Goal: Find contact information: Find contact information

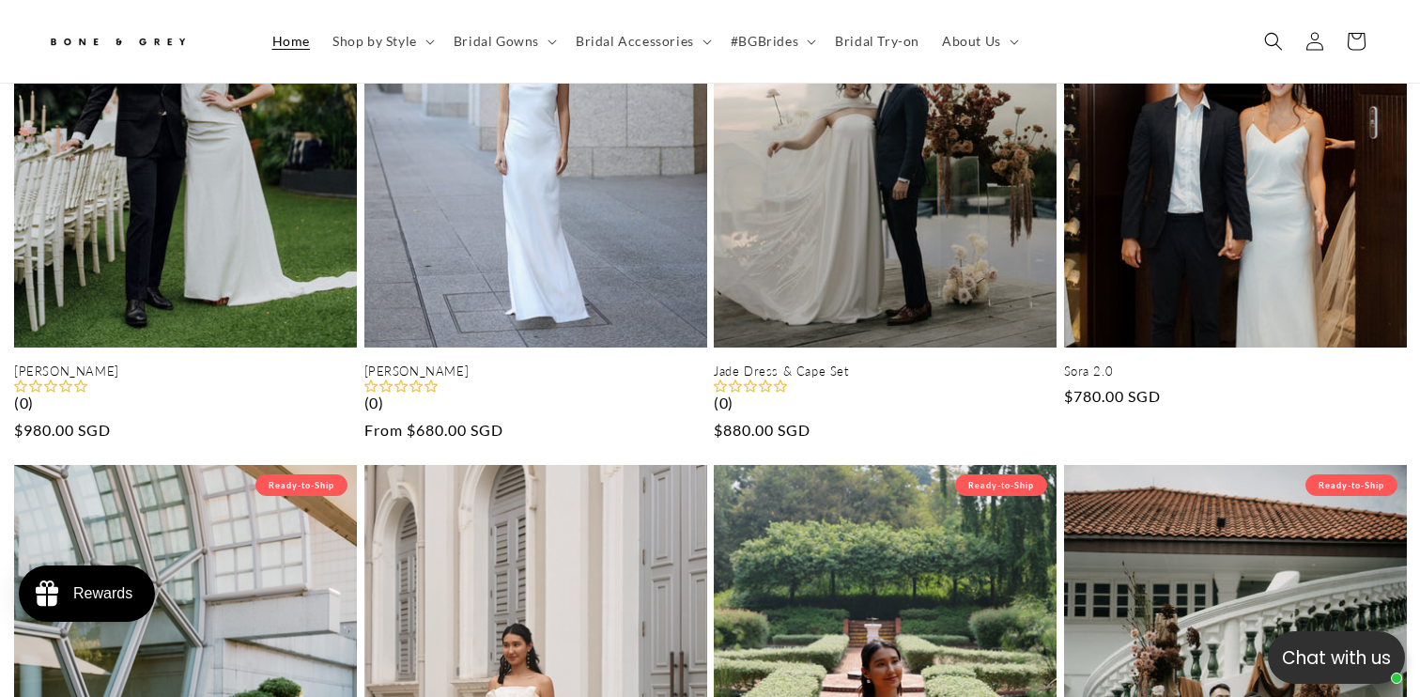
scroll to position [920, 0]
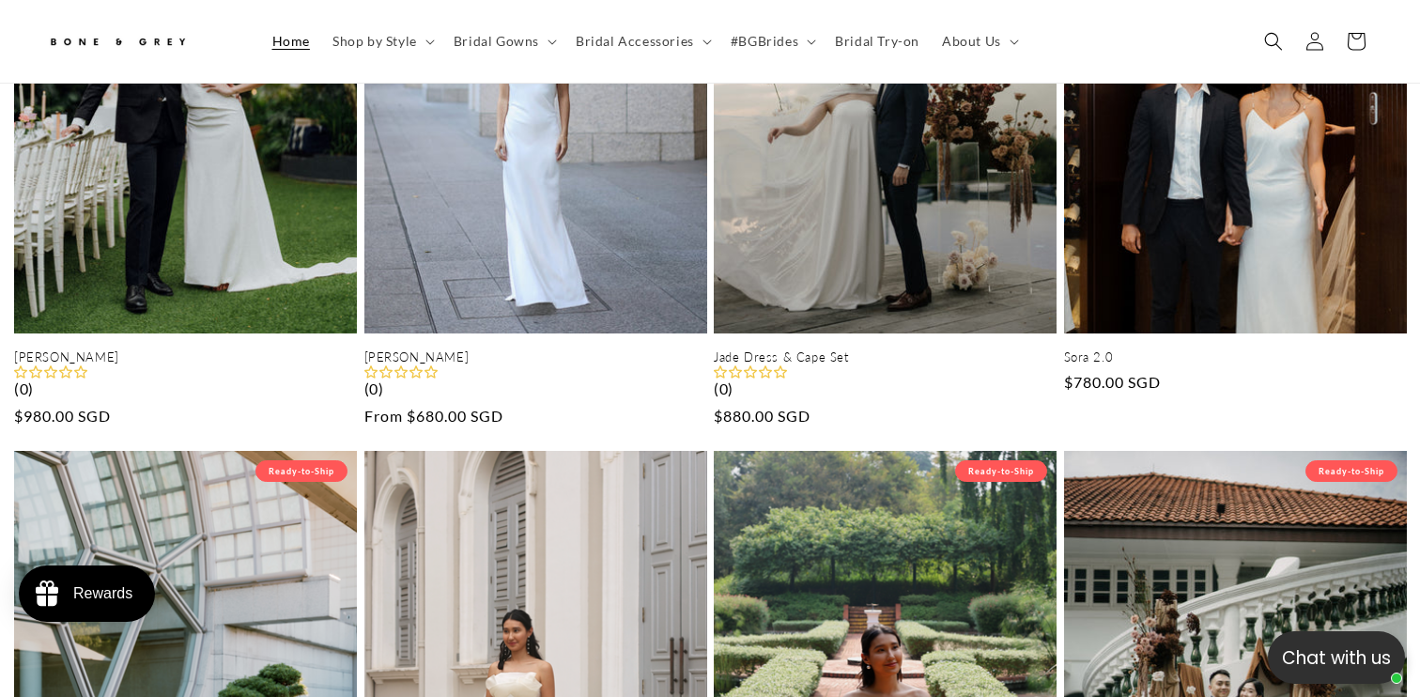
click at [134, 50] on img at bounding box center [117, 41] width 141 height 31
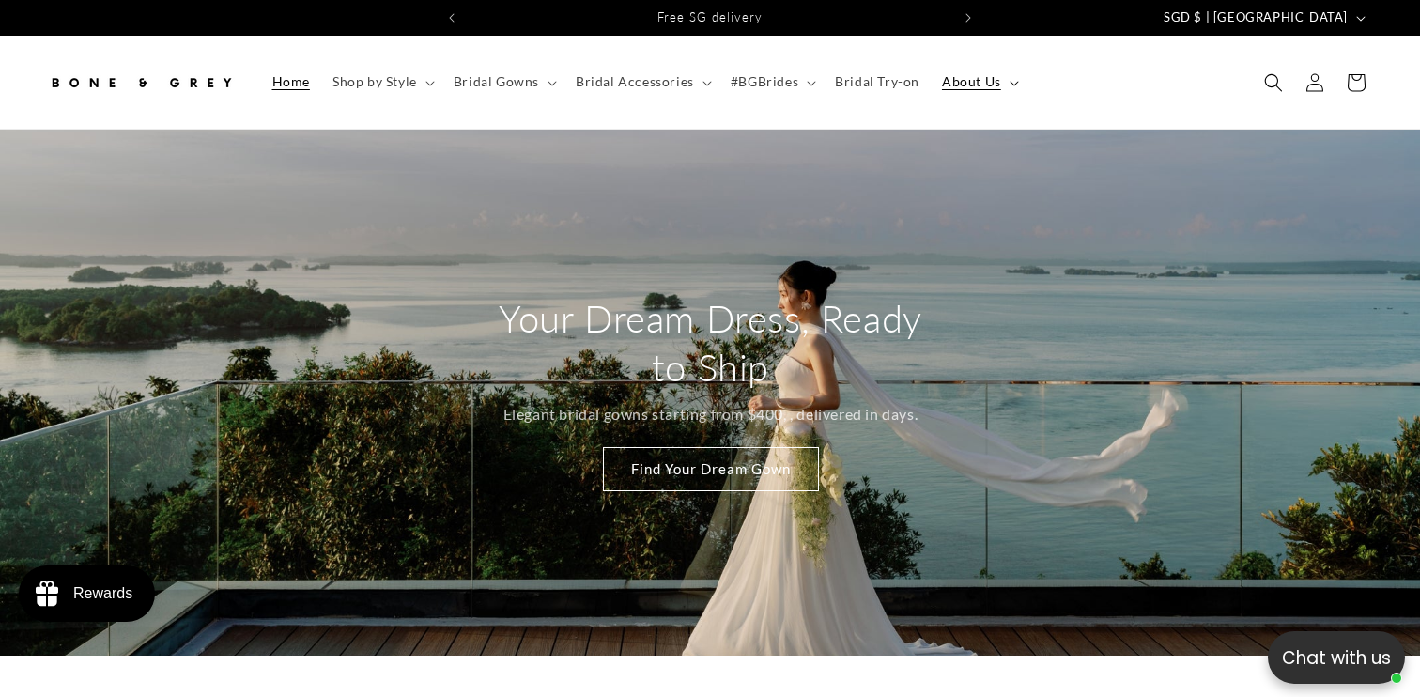
click at [968, 75] on span "About Us" at bounding box center [971, 81] width 59 height 17
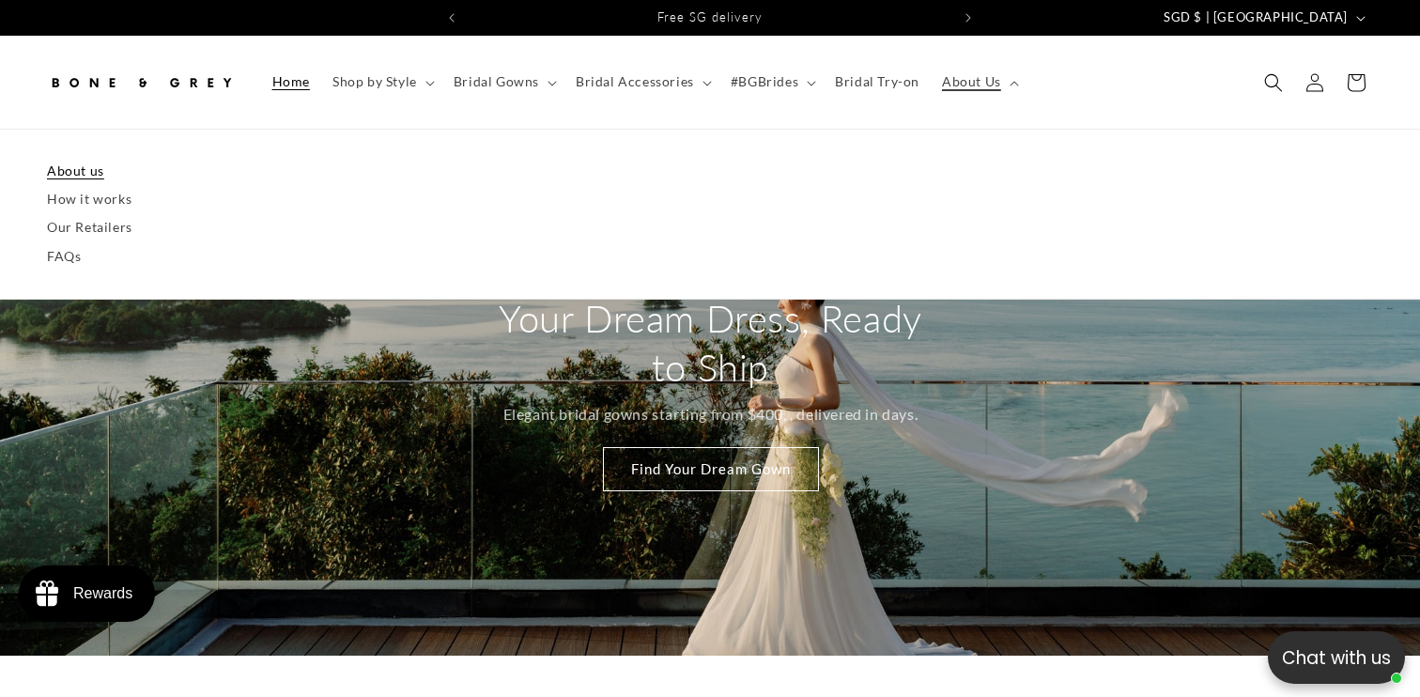
click at [100, 171] on link "About us" at bounding box center [710, 171] width 1326 height 28
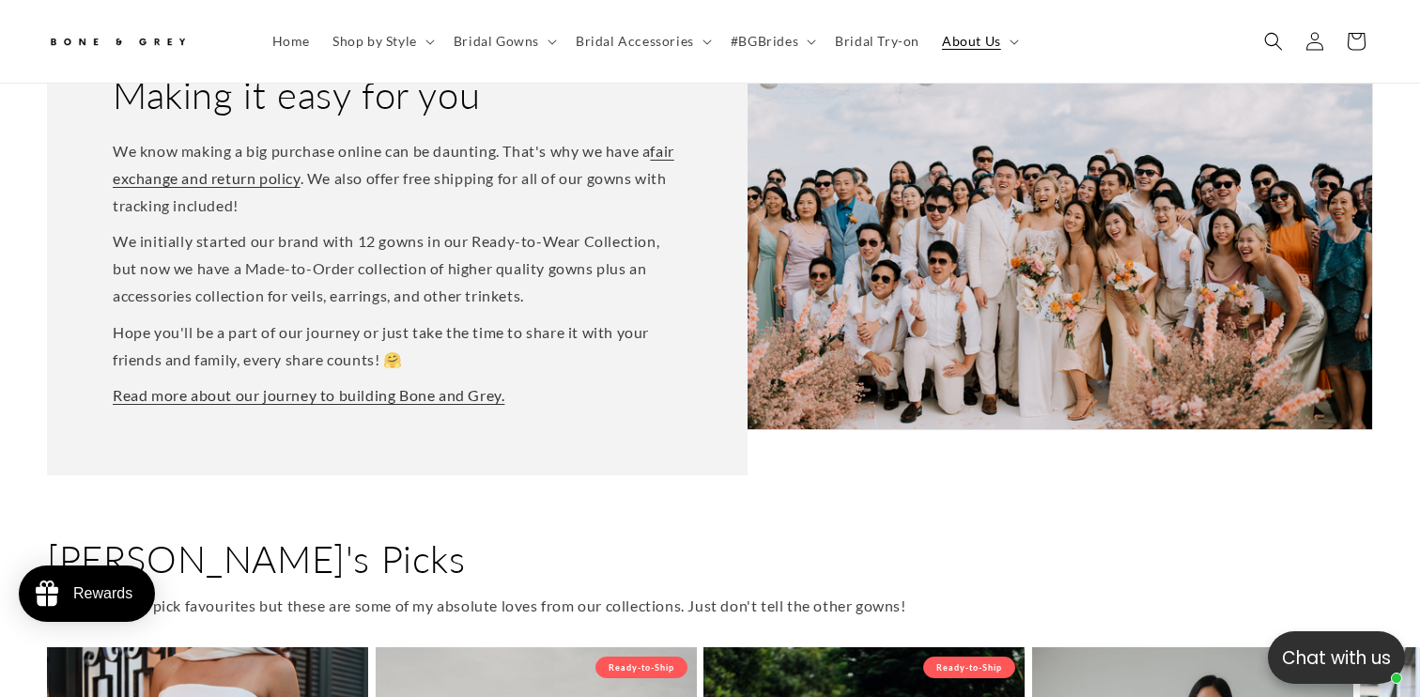
scroll to position [0, 966]
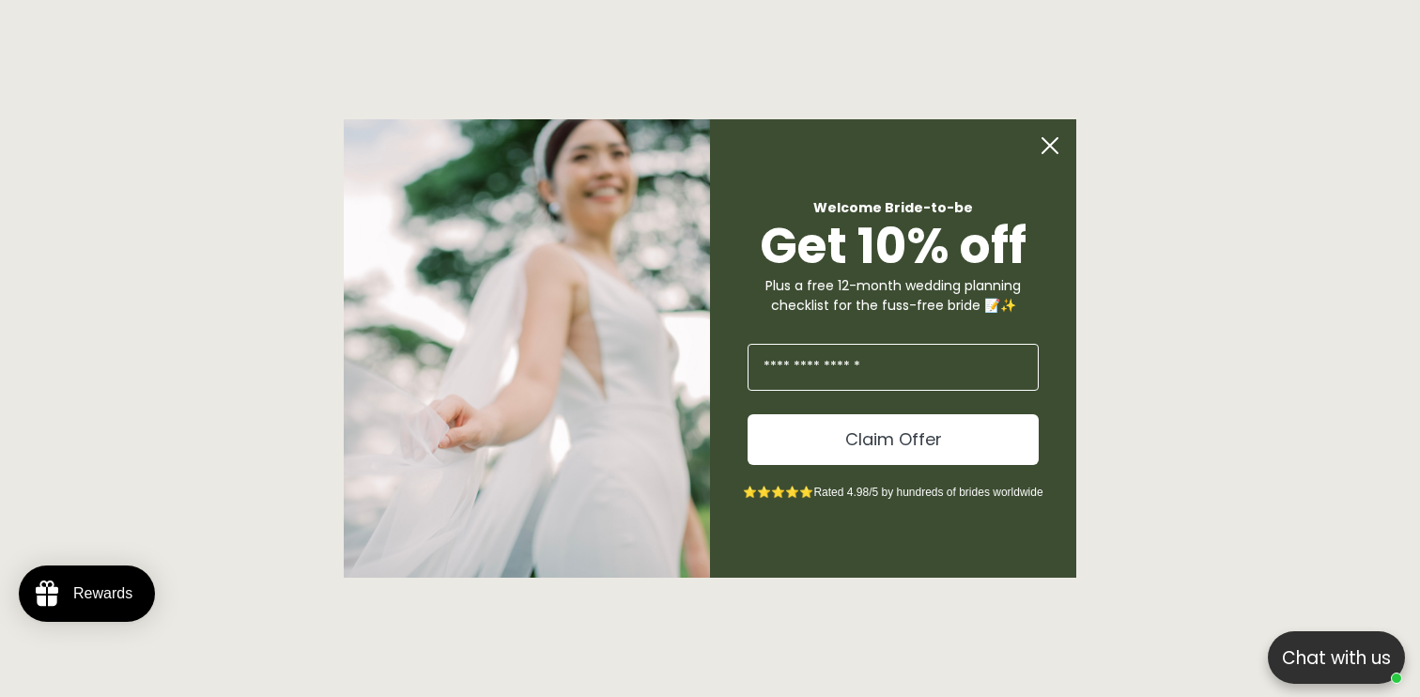
click at [1048, 154] on circle "Close dialog" at bounding box center [1050, 146] width 36 height 36
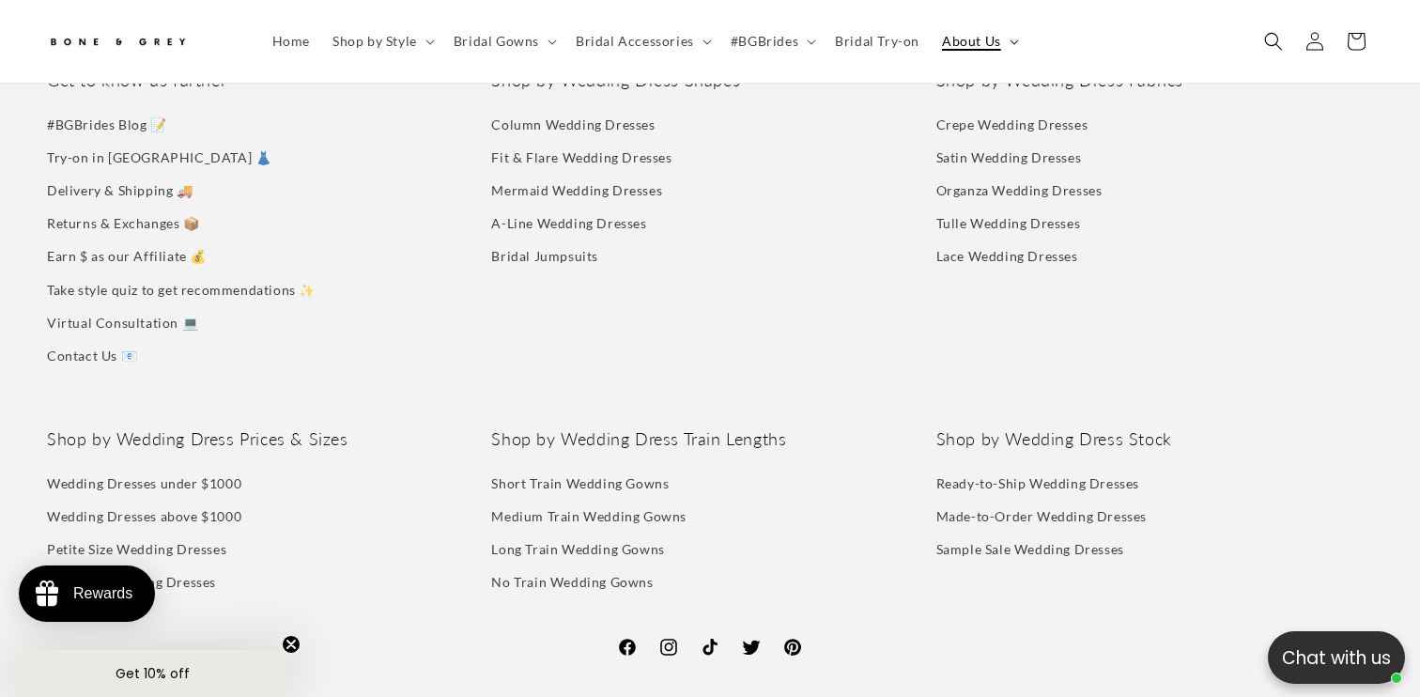
scroll to position [0, 484]
click at [1000, 45] on summary "About Us" at bounding box center [979, 41] width 96 height 39
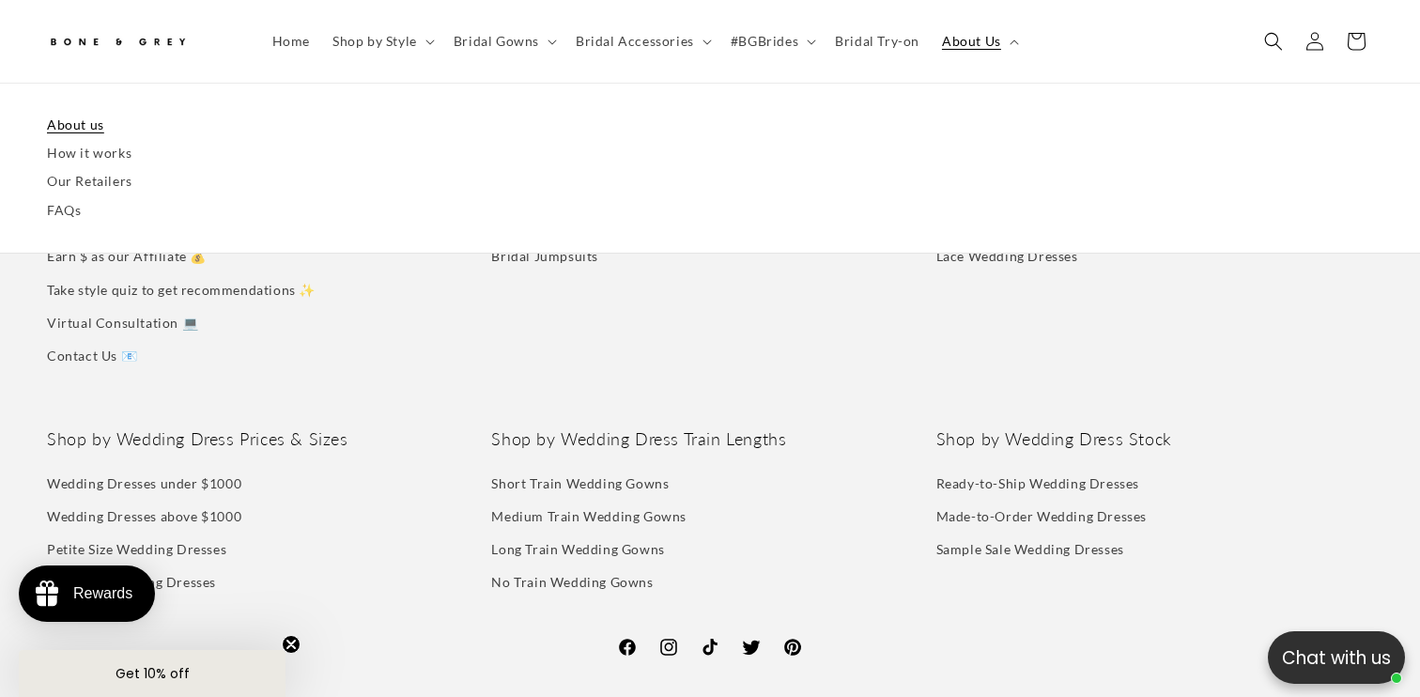
scroll to position [0, 966]
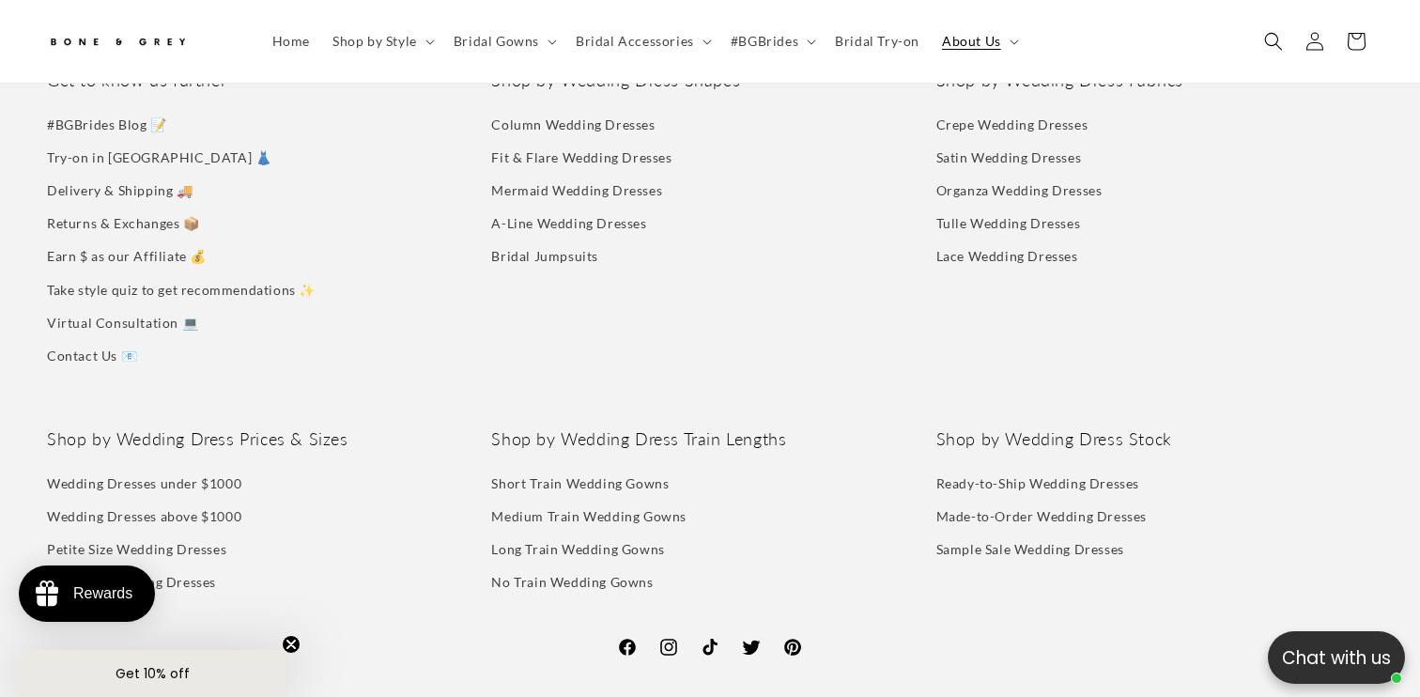
click at [466, 357] on li "Contact Us 📧" at bounding box center [265, 355] width 437 height 33
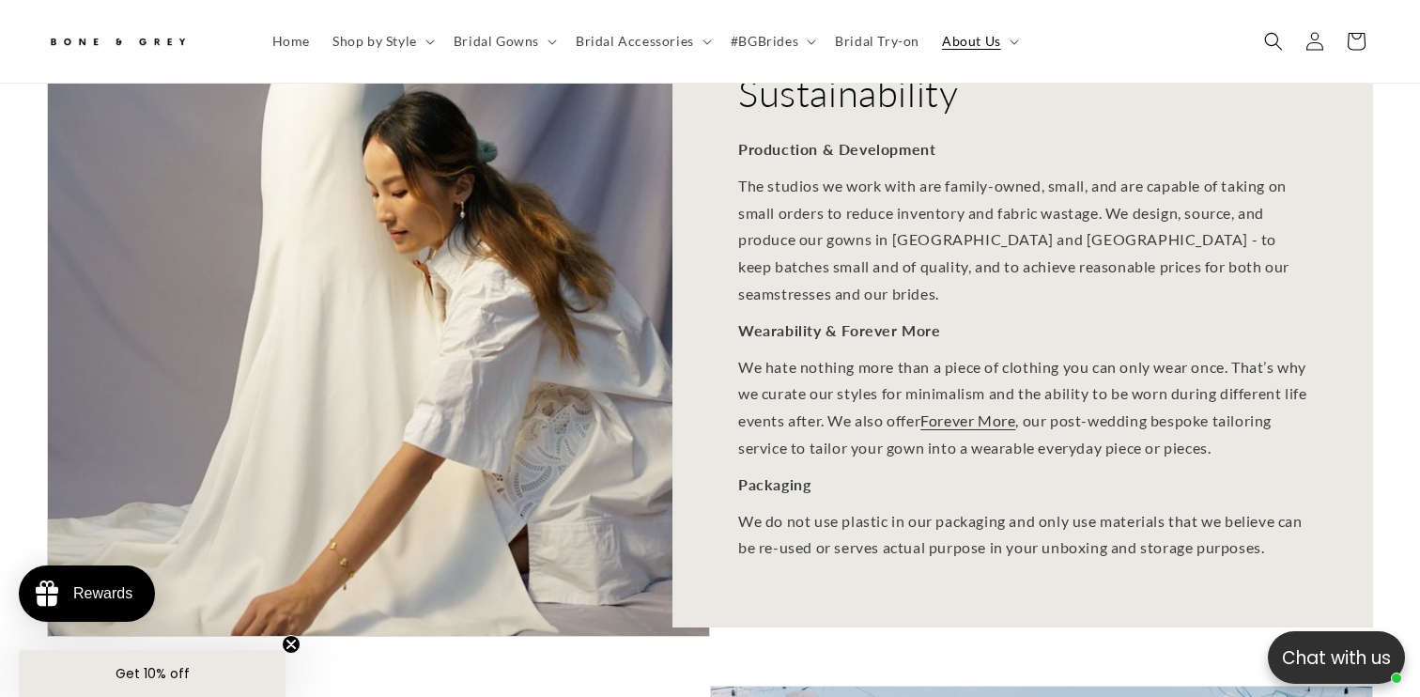
scroll to position [0, 0]
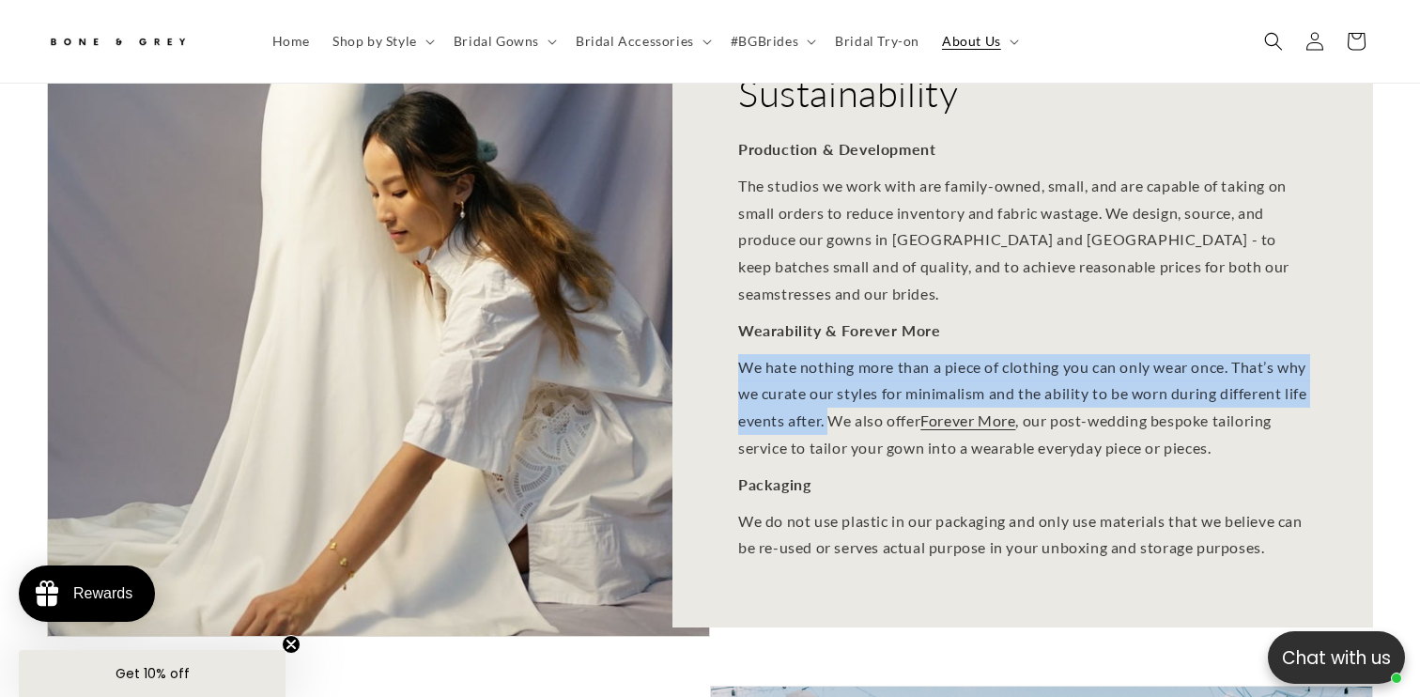
copy p "We hate nothing more than a piece of clothing you can only wear once. That’s wh…"
drag, startPoint x: 739, startPoint y: 338, endPoint x: 924, endPoint y: 396, distance: 194.0
click at [924, 396] on p "We hate nothing more than a piece of clothing you can only wear once. That’s wh…" at bounding box center [1022, 408] width 569 height 108
